Goal: Find specific page/section: Find specific page/section

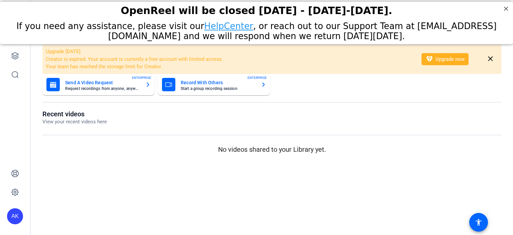
click at [16, 39] on div "If you need any assistance, please visit our HelpCenter , or reach out to our S…" at bounding box center [256, 31] width 496 height 20
click at [14, 59] on icon at bounding box center [15, 56] width 8 height 8
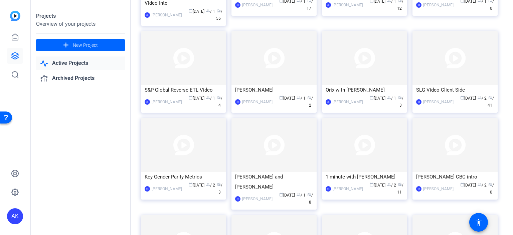
scroll to position [119, 0]
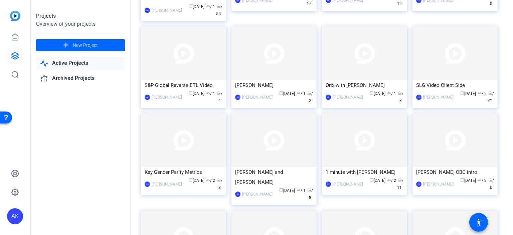
click at [103, 67] on link "Active Projects" at bounding box center [80, 63] width 89 height 14
click at [80, 65] on link "Active Projects" at bounding box center [80, 63] width 89 height 14
click at [73, 61] on link "Active Projects" at bounding box center [80, 63] width 89 height 14
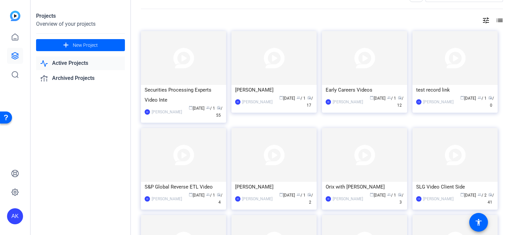
scroll to position [0, 0]
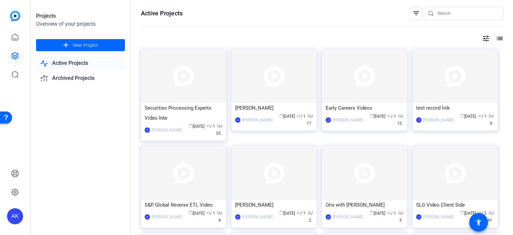
click at [450, 6] on div "Active Projects filter_list tune list Securities Processing Experts Video Inte …" at bounding box center [322, 117] width 382 height 235
click at [449, 12] on input "Search" at bounding box center [467, 13] width 60 height 8
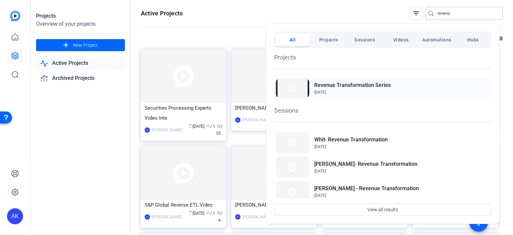
type input "revenu"
click at [323, 83] on h2 "Revenue Transformation Series" at bounding box center [352, 85] width 76 height 8
